Goal: Transaction & Acquisition: Purchase product/service

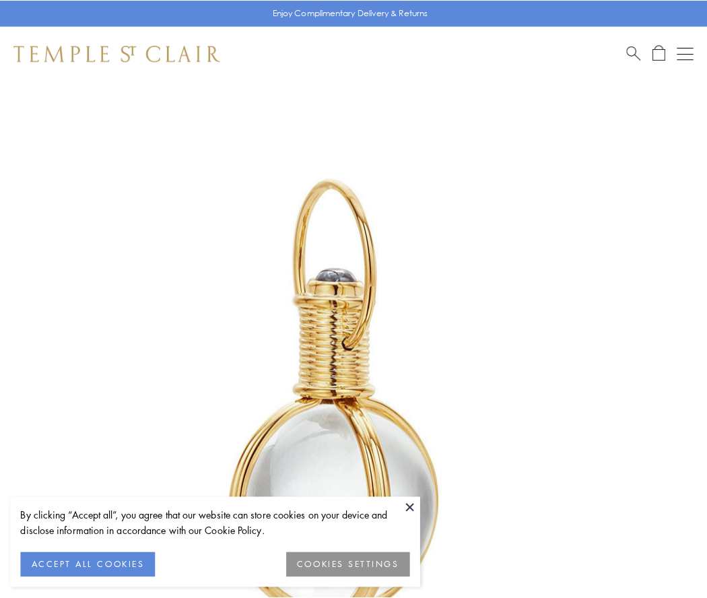
scroll to position [351, 0]
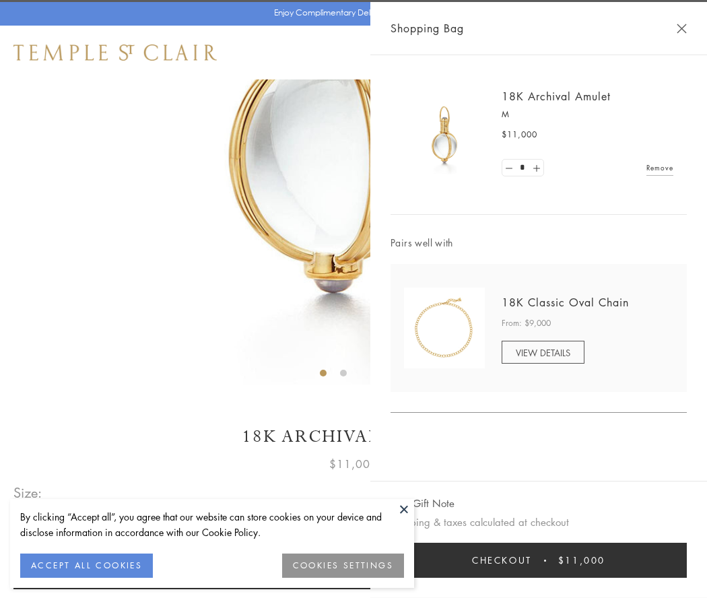
click at [538, 560] on button "Checkout $11,000" at bounding box center [538, 560] width 296 height 35
